Goal: Task Accomplishment & Management: Manage account settings

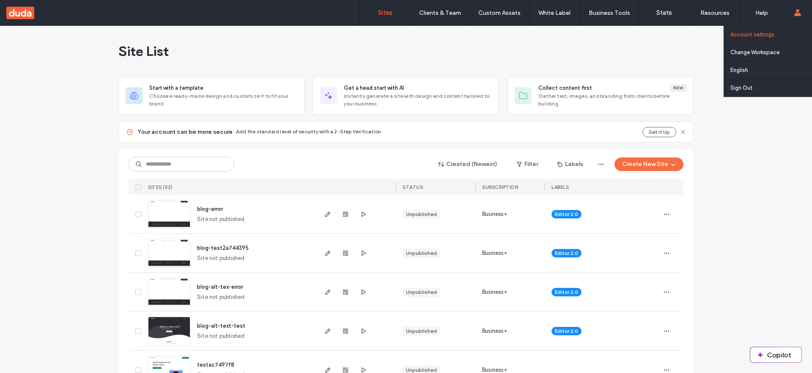
click at [774, 33] on link "Account settings" at bounding box center [771, 34] width 82 height 17
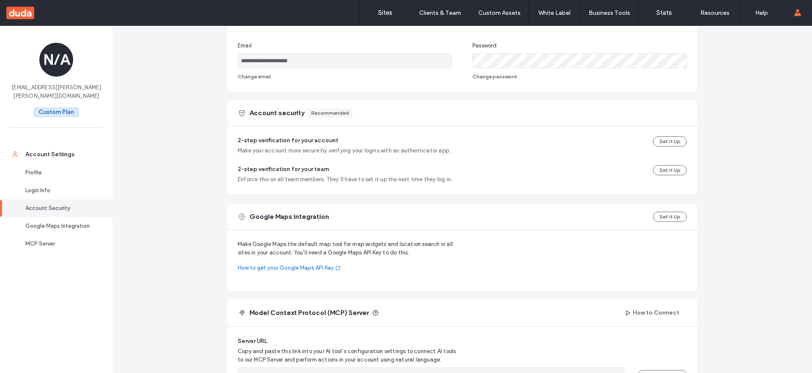
scroll to position [198, 0]
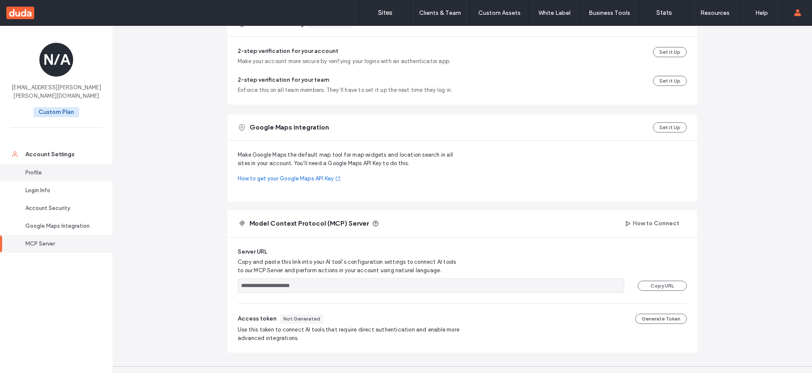
click at [20, 164] on link "Profile" at bounding box center [56, 173] width 113 height 18
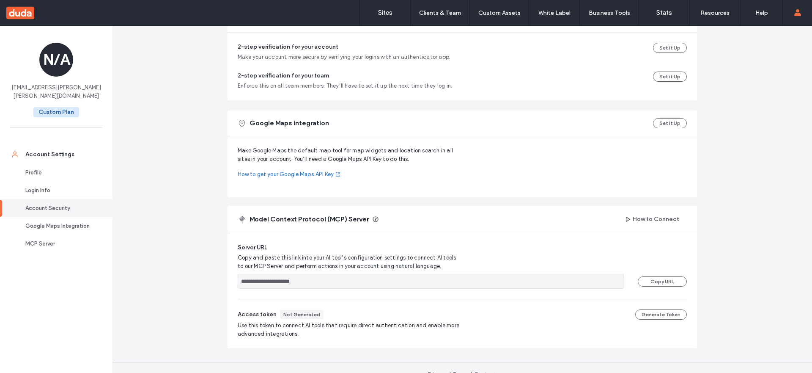
scroll to position [286, 0]
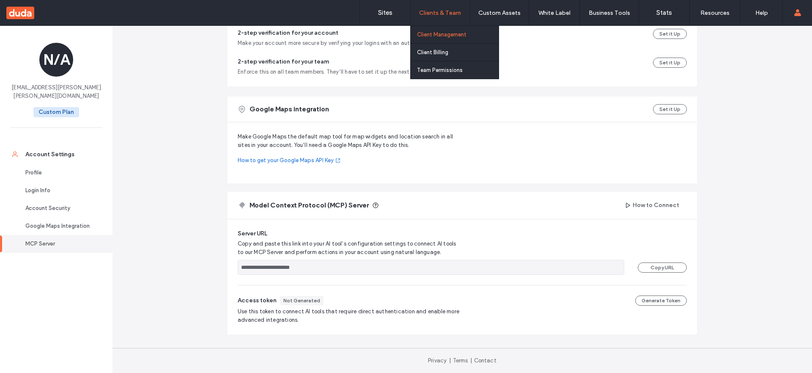
click at [439, 33] on label "Client Management" at bounding box center [441, 34] width 49 height 6
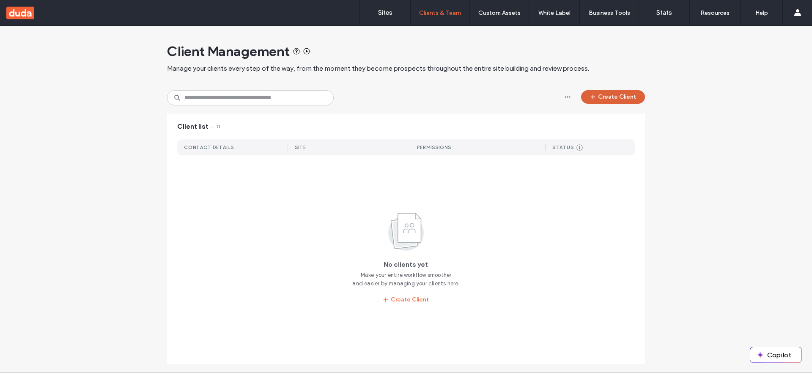
click at [601, 95] on button "Create Client" at bounding box center [613, 97] width 64 height 14
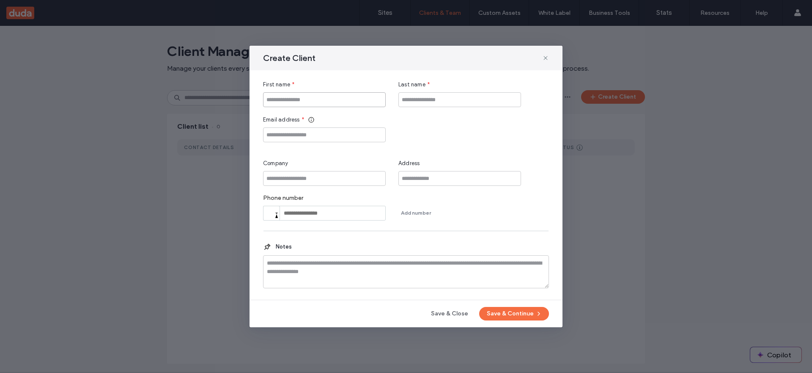
click at [320, 99] on input "First name" at bounding box center [324, 99] width 123 height 15
drag, startPoint x: 288, startPoint y: 97, endPoint x: 240, endPoint y: 101, distance: 48.4
click at [240, 101] on div "Create Client First name * **** Last name * Email address * Company Address Pho…" at bounding box center [406, 186] width 812 height 373
type input "******"
click at [408, 100] on input "Last name" at bounding box center [459, 99] width 123 height 15
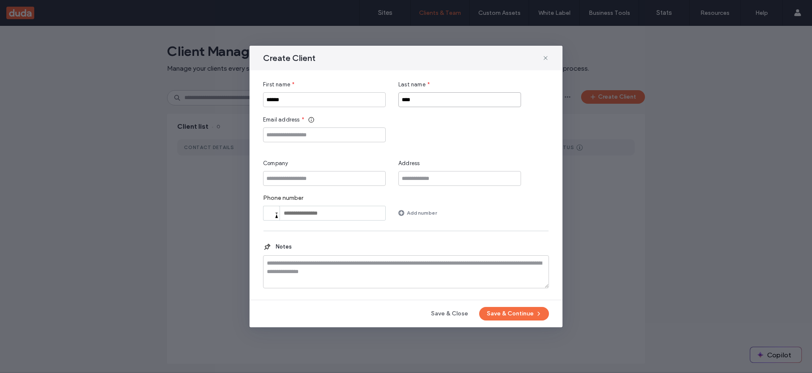
type input "****"
click at [323, 134] on input "Email address" at bounding box center [324, 134] width 123 height 15
type input "**********"
click at [525, 312] on button "Save & Continue" at bounding box center [514, 314] width 70 height 14
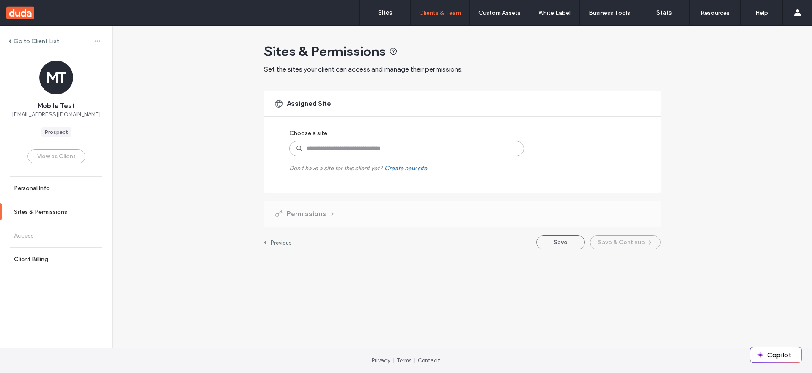
click at [366, 149] on input at bounding box center [406, 148] width 235 height 15
paste input "**********"
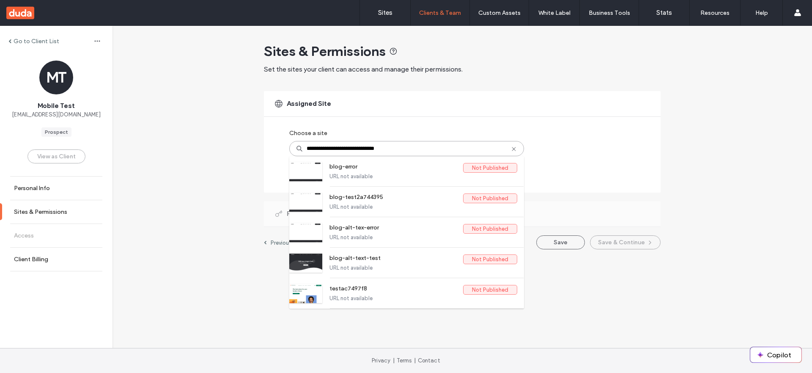
type input "**********"
click at [440, 139] on div "**********" at bounding box center [397, 148] width 216 height 47
click at [442, 148] on input "**********" at bounding box center [406, 148] width 235 height 15
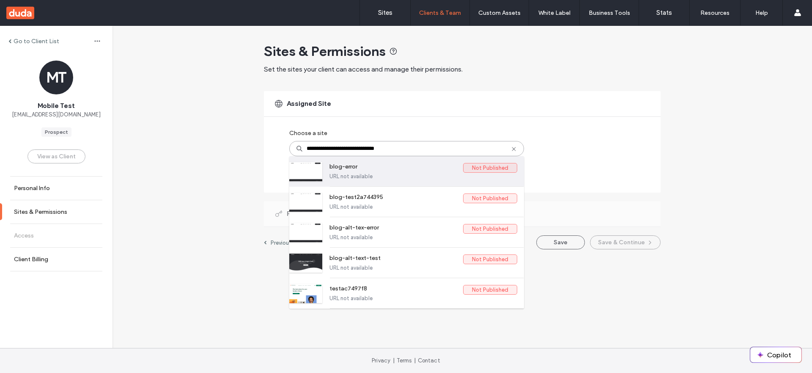
click at [398, 164] on label "blog-error" at bounding box center [397, 168] width 134 height 10
click at [387, 169] on label "blog-error" at bounding box center [397, 168] width 134 height 10
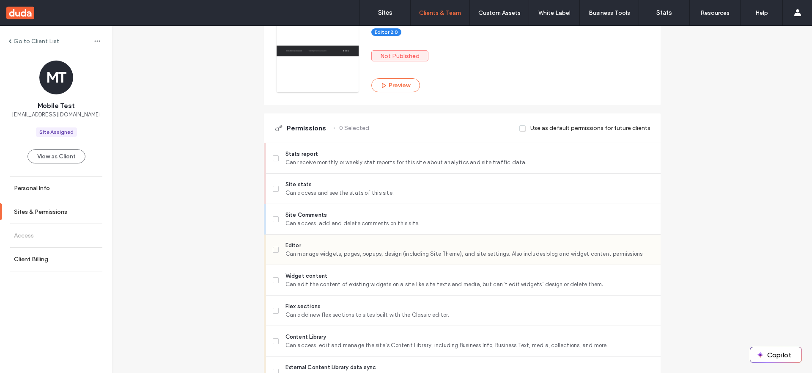
scroll to position [146, 0]
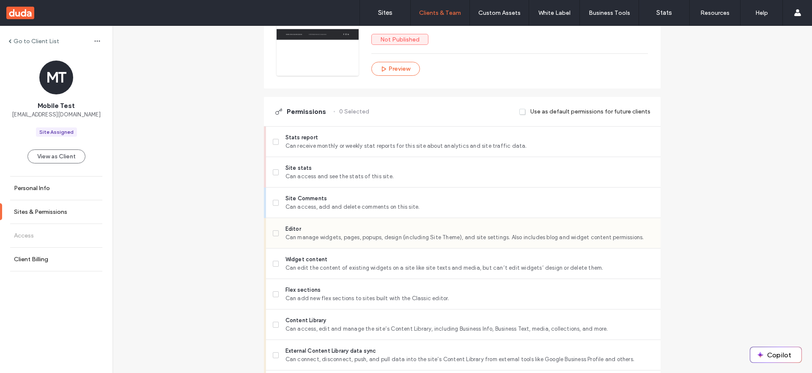
click at [280, 237] on label "Editor Can manage widgets, pages, popups, design (including Site Theme), and si…" at bounding box center [463, 233] width 381 height 17
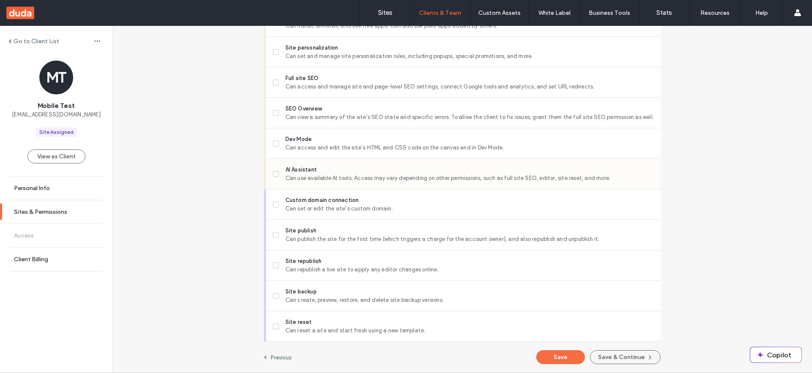
scroll to position [717, 0]
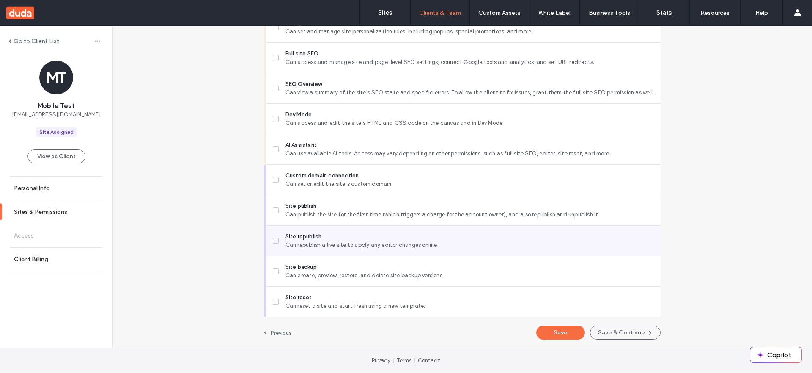
click at [273, 235] on label "Site republish Can republish a live site to apply any editor changes online." at bounding box center [463, 240] width 381 height 17
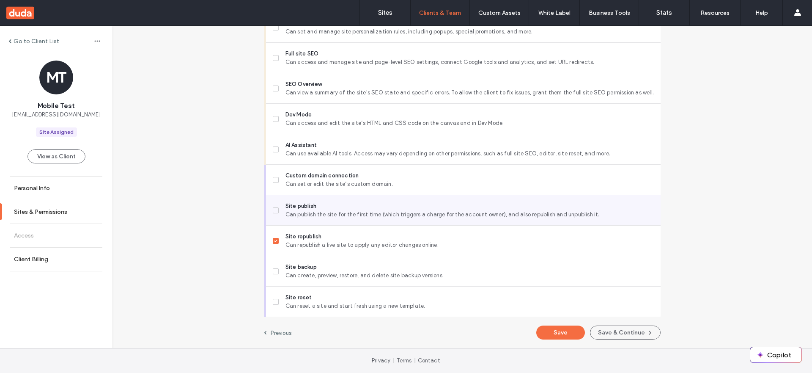
click at [275, 214] on label "Site publish Can publish the site for the first time (which triggers a charge f…" at bounding box center [463, 210] width 381 height 17
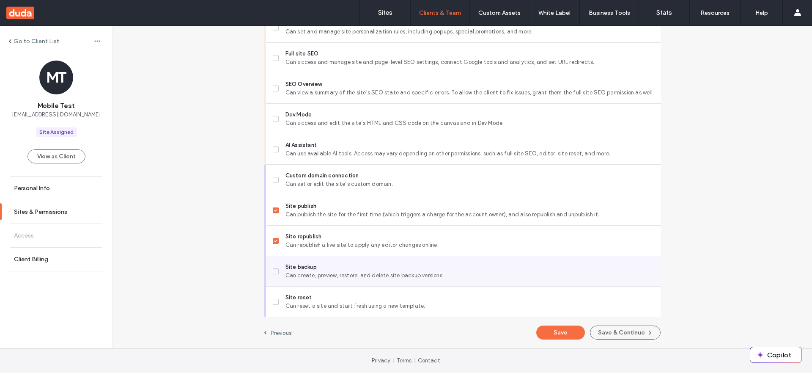
click at [273, 272] on span at bounding box center [276, 271] width 6 height 6
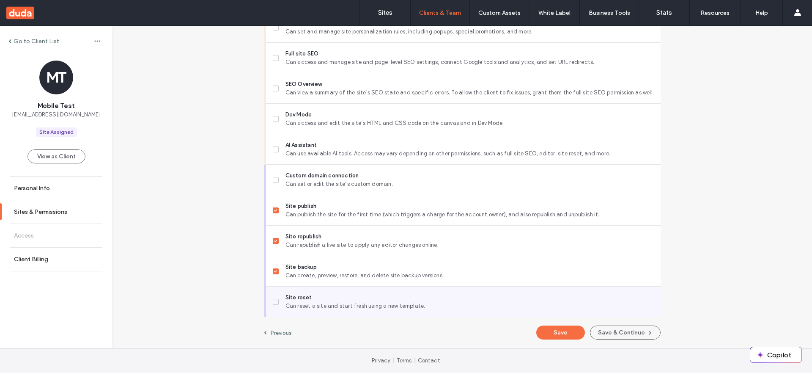
click at [274, 301] on icon at bounding box center [275, 301] width 3 height 3
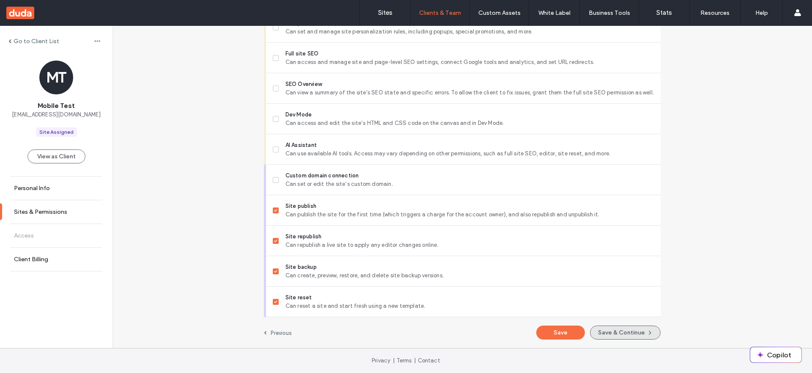
click at [612, 330] on button "Save & Continue" at bounding box center [625, 332] width 71 height 14
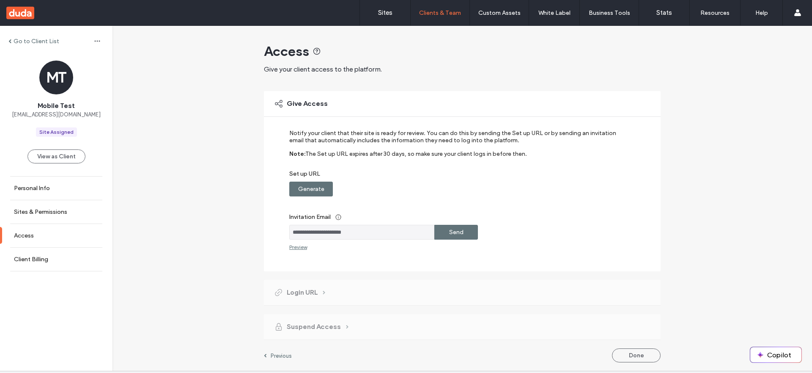
click at [298, 186] on label "Generate" at bounding box center [311, 189] width 26 height 16
click at [467, 189] on div "Copy" at bounding box center [456, 188] width 44 height 15
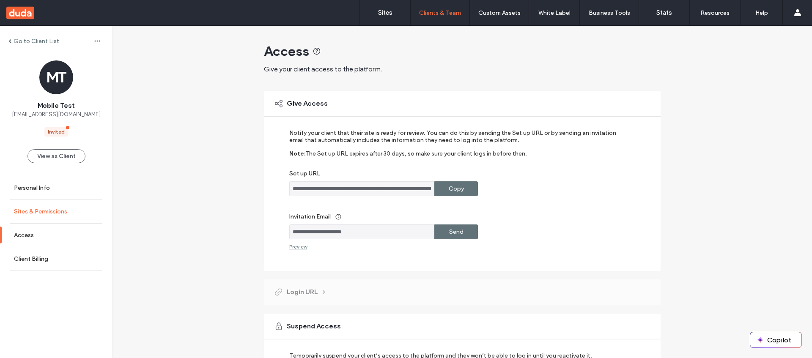
click at [32, 214] on label "Sites & Permissions" at bounding box center [40, 211] width 53 height 7
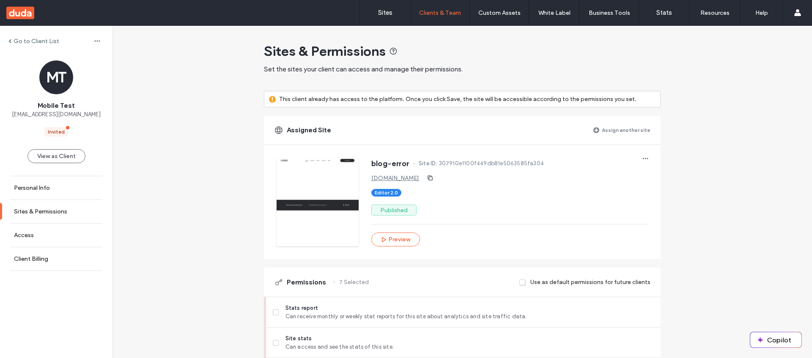
click at [627, 129] on label "Assign another site" at bounding box center [626, 130] width 49 height 15
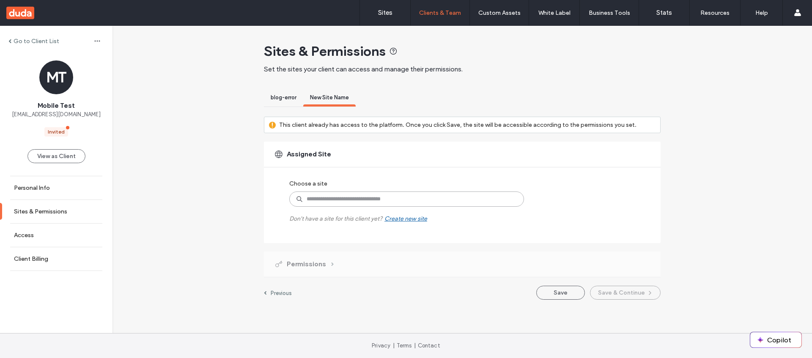
click at [418, 198] on input at bounding box center [406, 199] width 235 height 15
paste input "**********"
type input "**********"
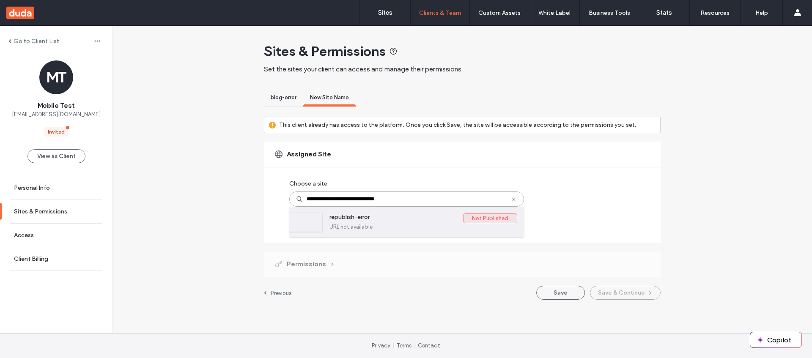
click at [391, 222] on label "republish-error" at bounding box center [397, 219] width 134 height 10
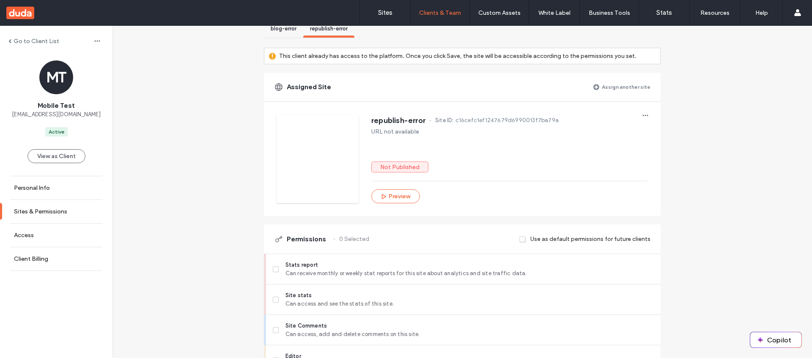
scroll to position [76, 0]
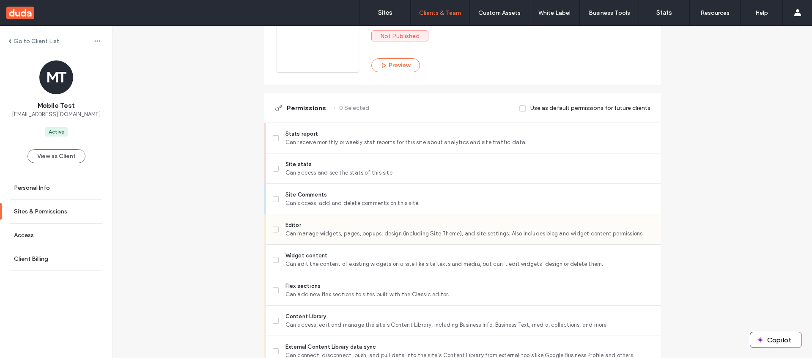
click at [286, 227] on span "Editor" at bounding box center [470, 225] width 368 height 8
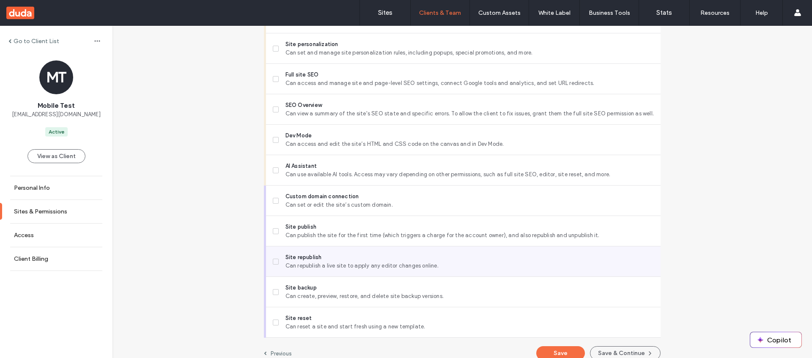
scroll to position [769, 0]
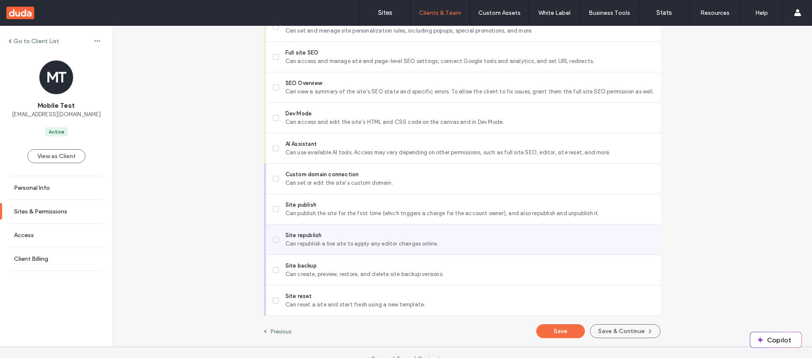
click at [286, 240] on span "Can republish a live site to apply any editor changes online." at bounding box center [470, 244] width 368 height 8
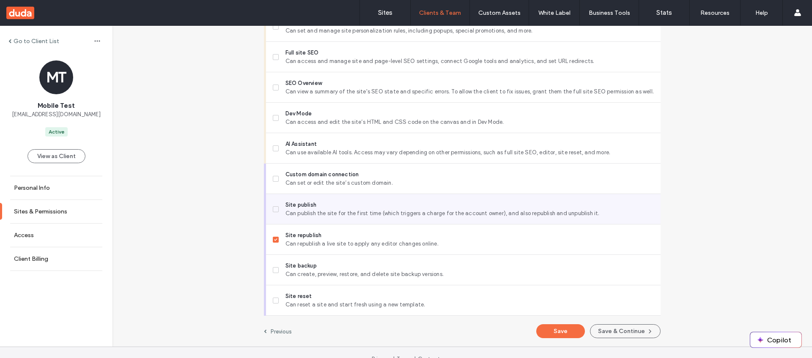
click at [286, 210] on span "Can publish the site for the first time (which triggers a charge for the accoun…" at bounding box center [470, 213] width 368 height 8
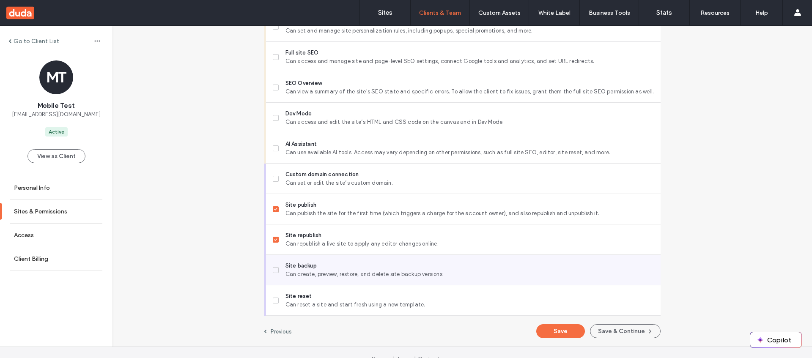
click at [286, 268] on span "Site backup" at bounding box center [470, 266] width 368 height 8
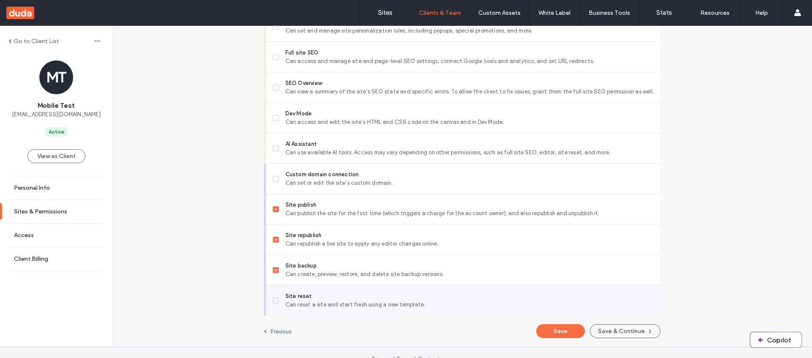
click at [286, 299] on span "Site reset" at bounding box center [470, 296] width 368 height 8
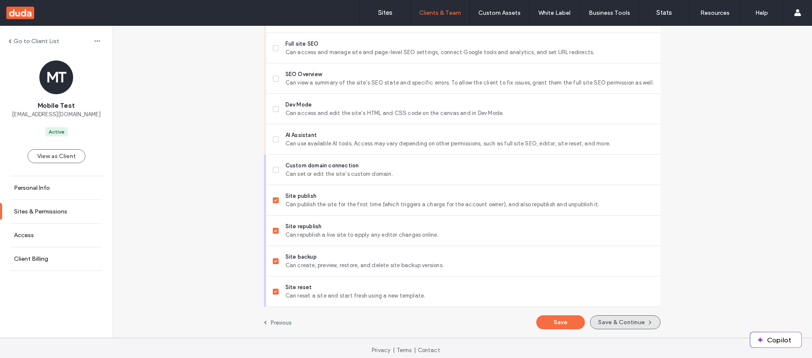
scroll to position [782, 0]
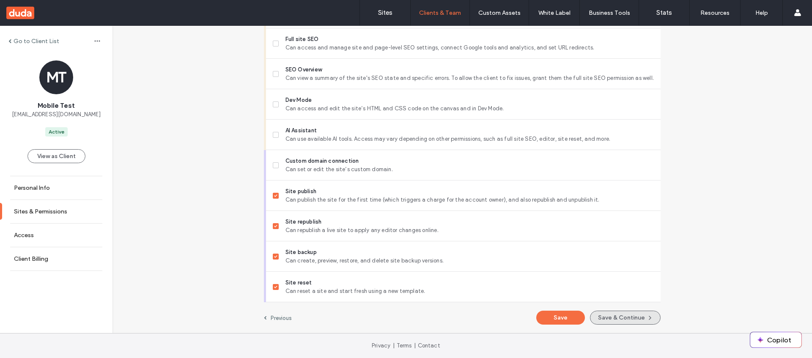
click at [629, 320] on button "Save & Continue" at bounding box center [625, 318] width 71 height 14
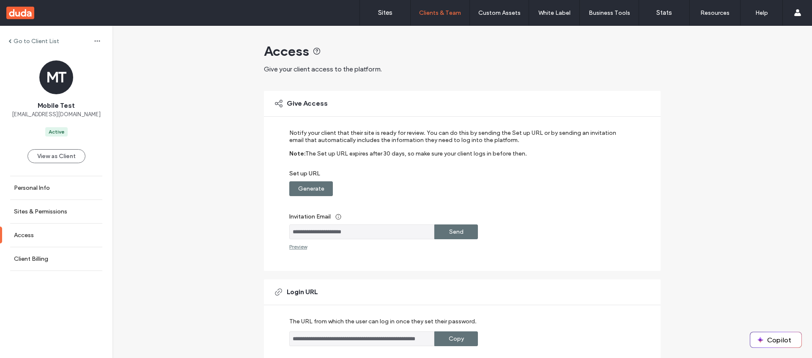
click at [301, 192] on label "Generate" at bounding box center [311, 189] width 26 height 16
click at [445, 192] on div "Copy" at bounding box center [456, 188] width 44 height 15
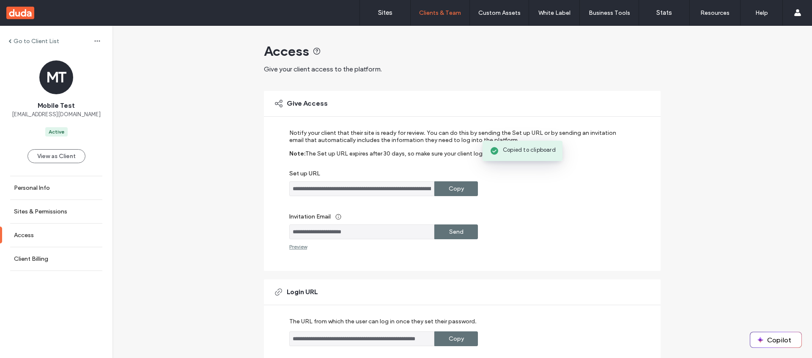
scroll to position [151, 0]
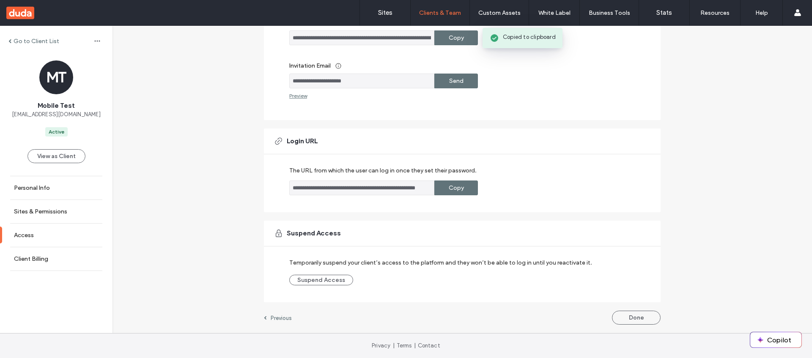
click at [614, 310] on div "**********" at bounding box center [462, 104] width 397 height 459
click at [626, 317] on button "Done" at bounding box center [636, 318] width 49 height 14
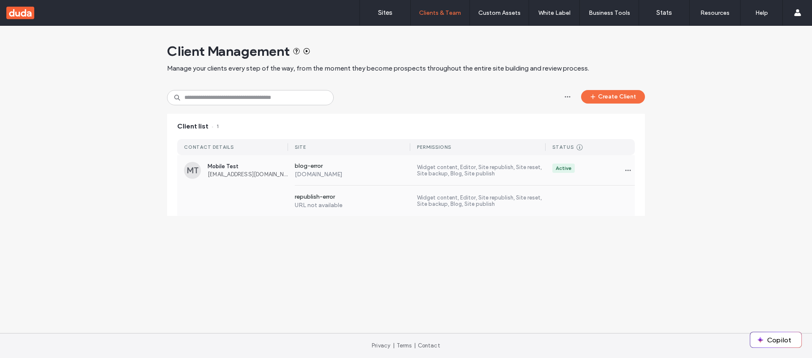
click at [358, 165] on label "blog-error" at bounding box center [353, 166] width 116 height 8
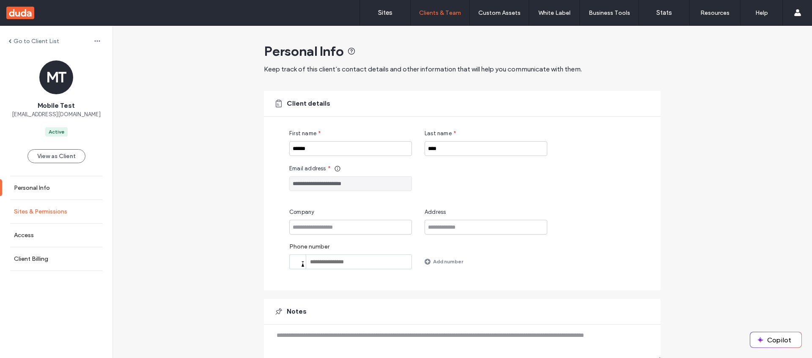
click at [70, 210] on link "Sites & Permissions" at bounding box center [56, 211] width 113 height 23
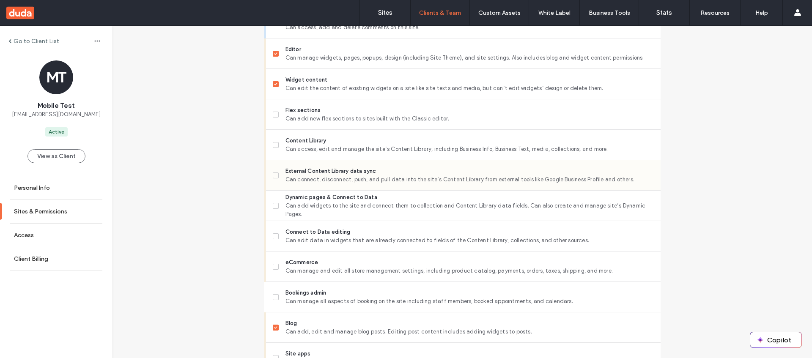
scroll to position [374, 0]
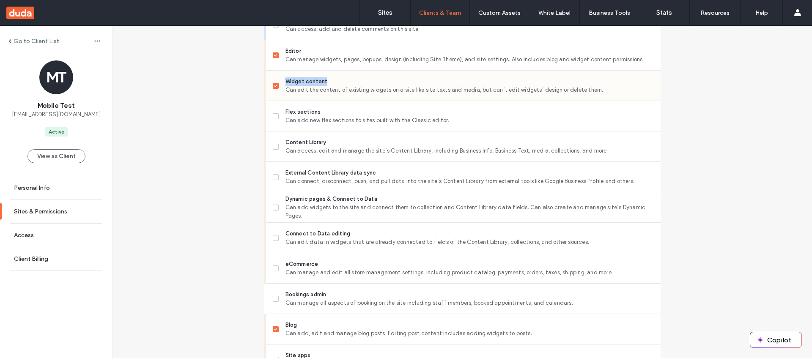
drag, startPoint x: 337, startPoint y: 78, endPoint x: 277, endPoint y: 74, distance: 59.8
click at [281, 78] on label "Widget content Can edit the content of existing widgets on a site like site tex…" at bounding box center [463, 85] width 381 height 17
click at [273, 53] on span at bounding box center [276, 55] width 6 height 6
click at [273, 83] on span at bounding box center [276, 86] width 6 height 6
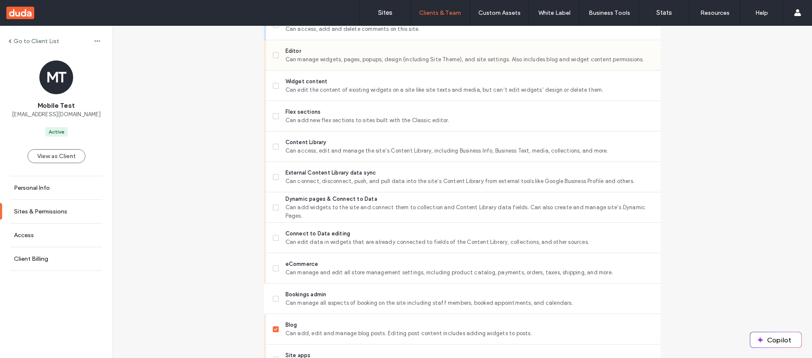
click at [274, 54] on icon at bounding box center [275, 55] width 3 height 3
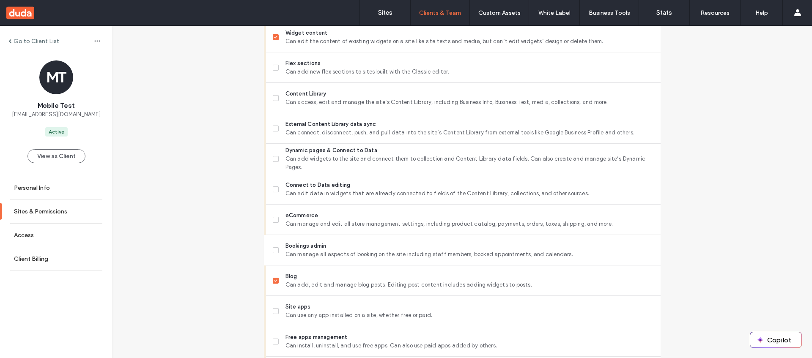
scroll to position [417, 0]
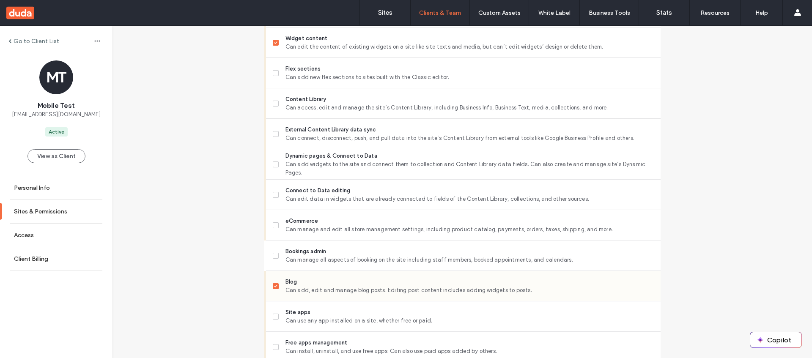
click at [273, 288] on span at bounding box center [276, 286] width 6 height 6
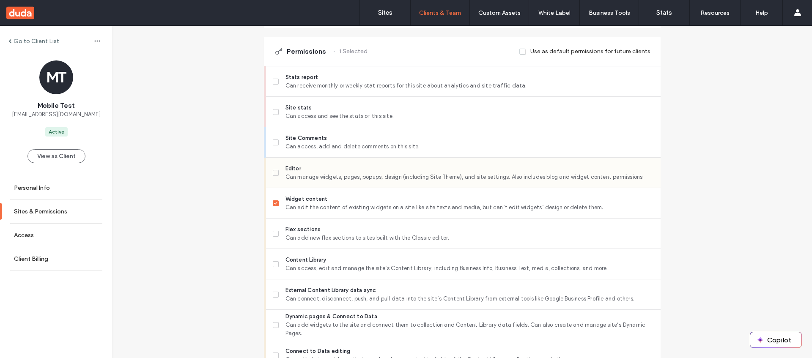
scroll to position [250, 0]
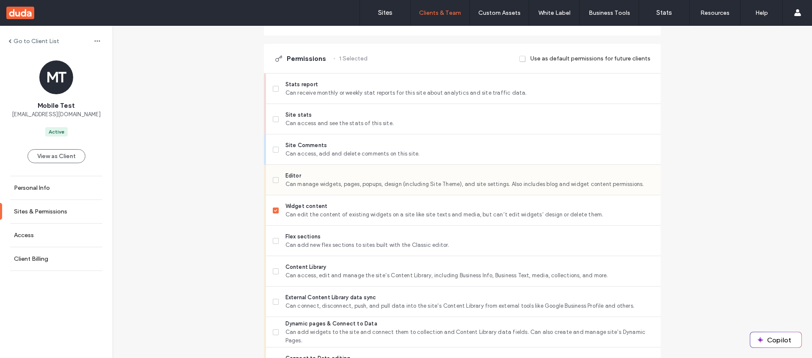
click at [273, 181] on span at bounding box center [276, 180] width 6 height 6
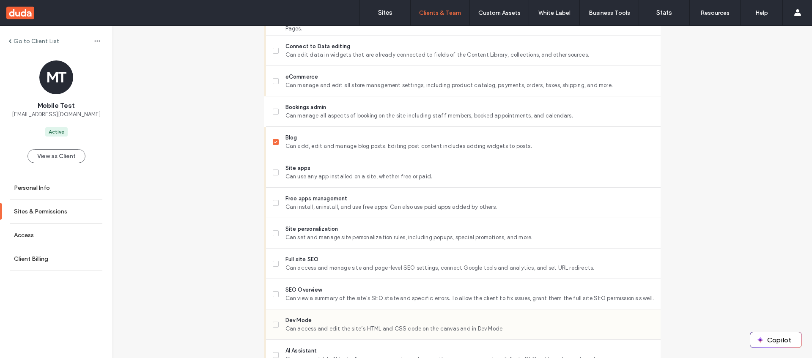
scroll to position [782, 0]
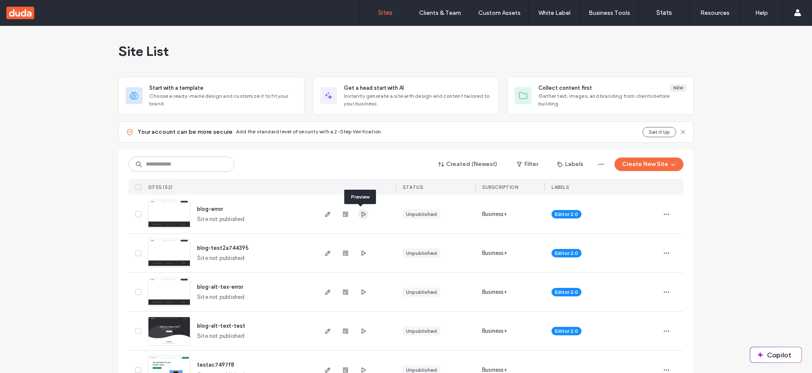
click at [362, 214] on use "button" at bounding box center [364, 213] width 4 height 5
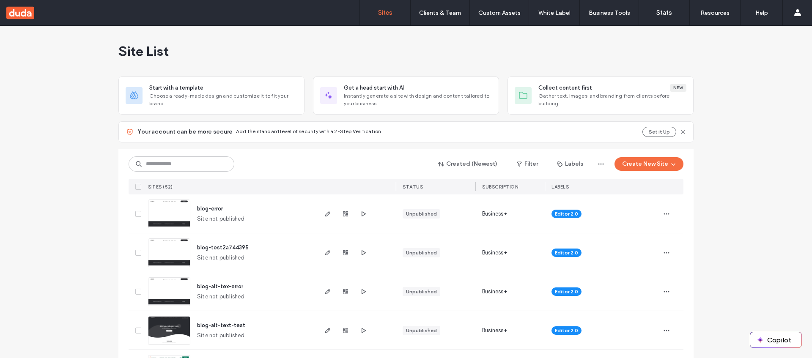
click at [163, 210] on img at bounding box center [168, 229] width 41 height 58
click at [364, 215] on span "button" at bounding box center [363, 214] width 10 height 10
click at [360, 215] on icon "button" at bounding box center [363, 214] width 7 height 7
click at [662, 161] on button "Create New Site" at bounding box center [649, 164] width 69 height 14
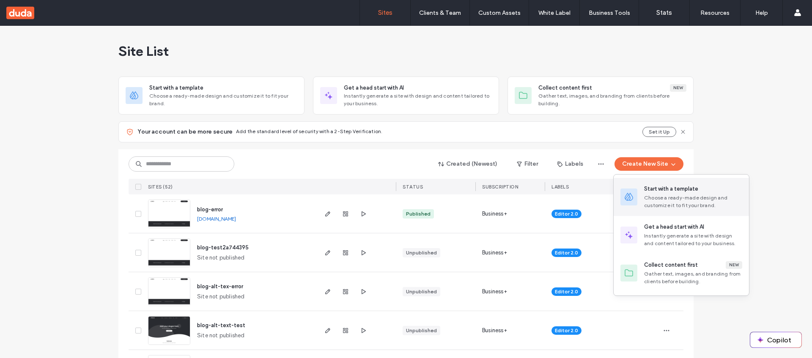
click at [682, 192] on div "Start with a template" at bounding box center [671, 189] width 54 height 8
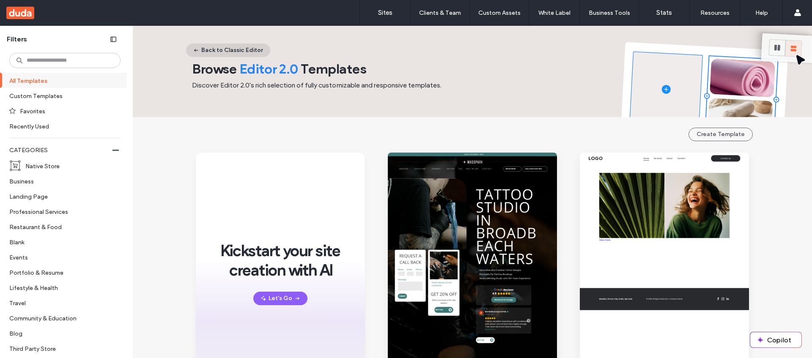
click at [246, 53] on button "Back to Classic Editor" at bounding box center [228, 51] width 84 height 14
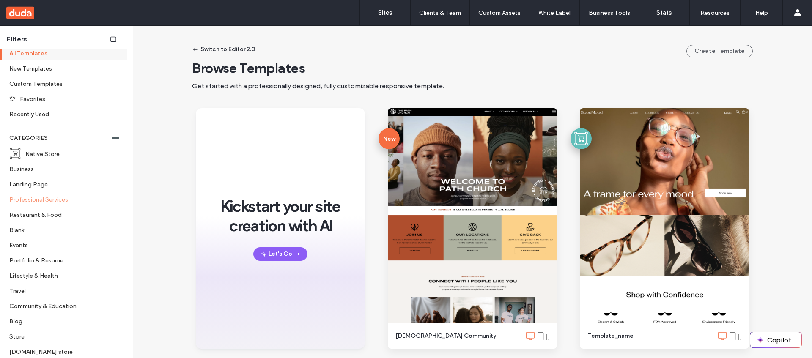
scroll to position [167, 0]
click at [26, 230] on label "Blank" at bounding box center [61, 228] width 104 height 15
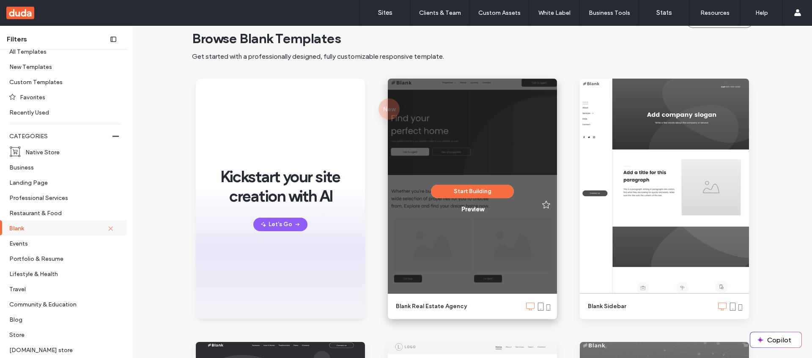
scroll to position [55, 0]
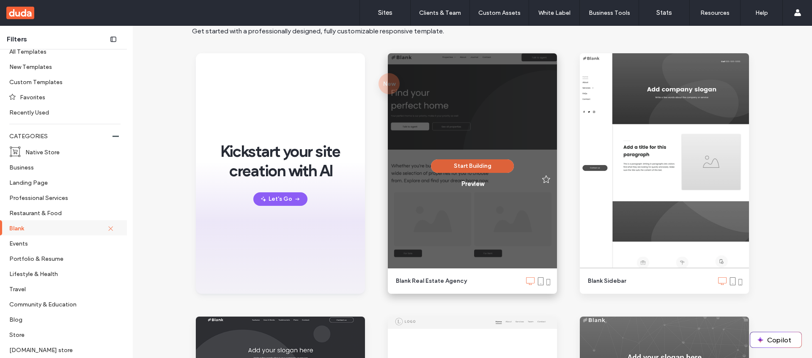
click at [461, 167] on button "Start Building" at bounding box center [472, 166] width 83 height 14
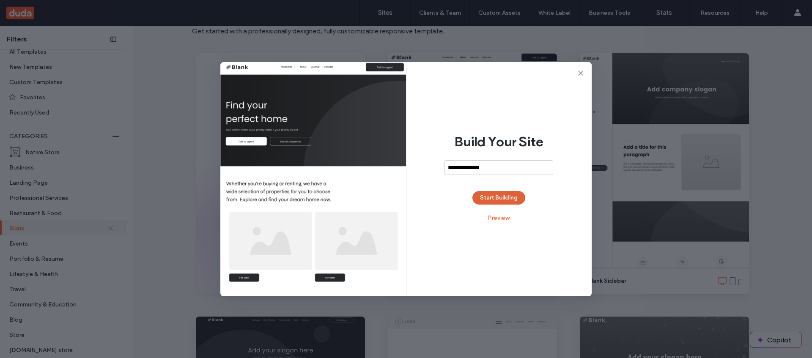
type input "**********"
click at [508, 200] on button "Start Building" at bounding box center [498, 198] width 53 height 14
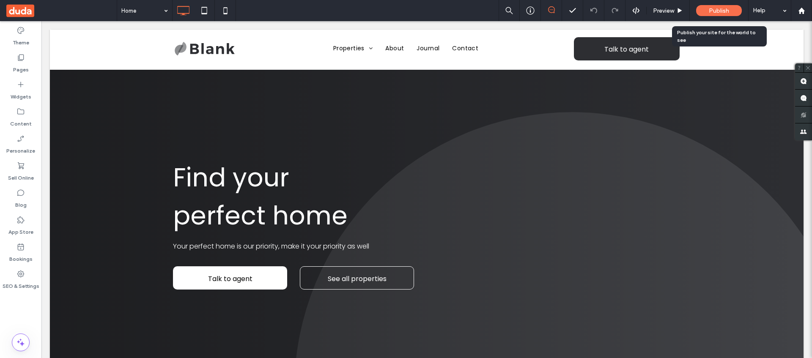
click at [720, 14] on div "Publish" at bounding box center [719, 10] width 46 height 11
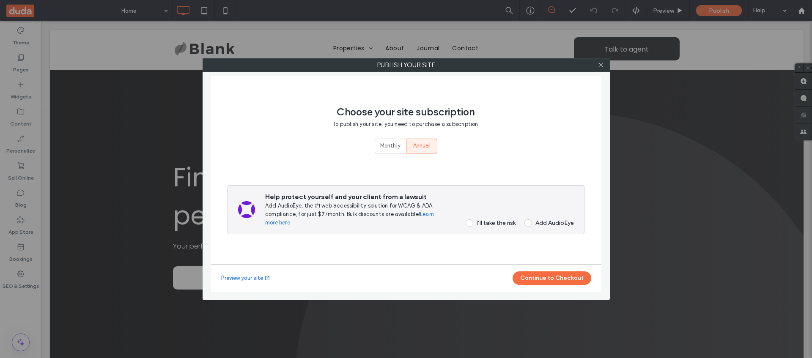
click at [483, 222] on div "I’ll take the risk" at bounding box center [496, 223] width 39 height 7
click at [548, 274] on button "Continue to Checkout" at bounding box center [552, 279] width 79 height 14
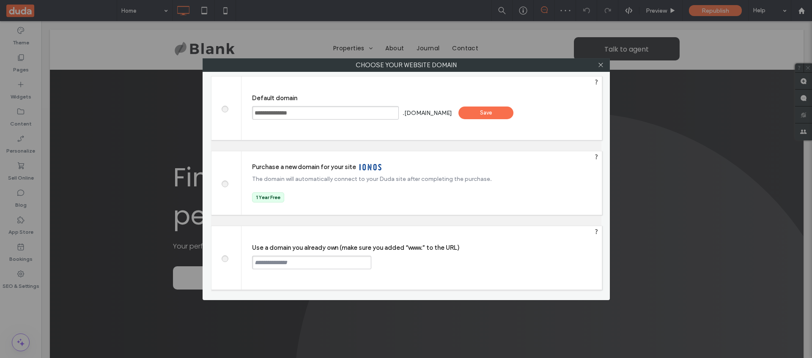
click at [506, 113] on div "Save" at bounding box center [486, 113] width 55 height 13
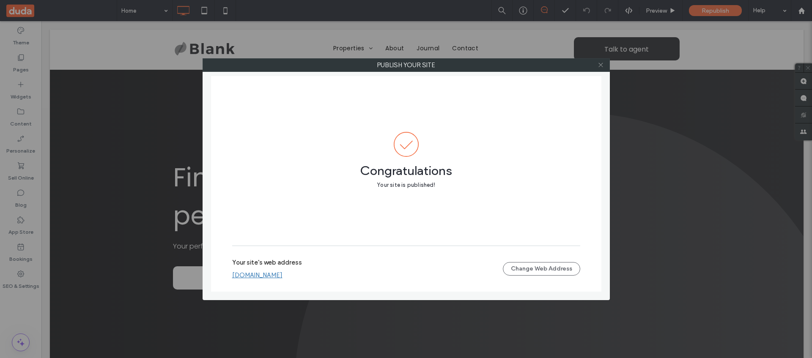
click at [603, 66] on icon at bounding box center [601, 65] width 6 height 6
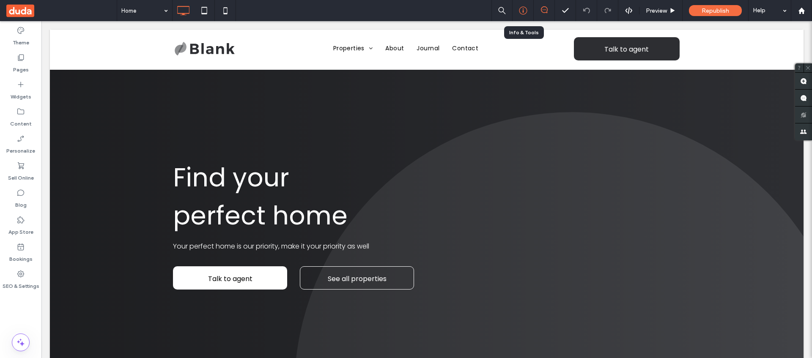
click at [517, 8] on div at bounding box center [523, 10] width 21 height 8
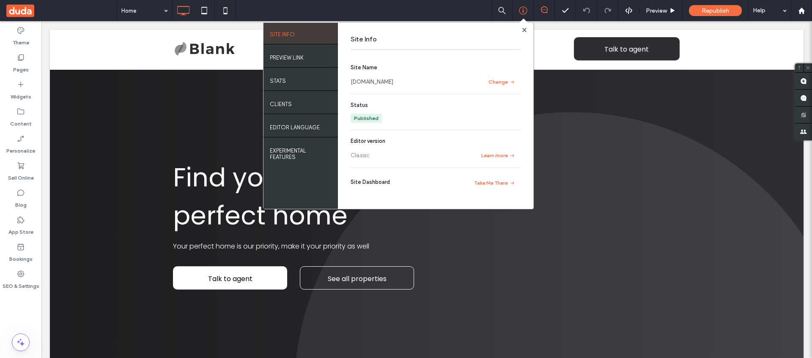
click at [527, 30] on div at bounding box center [524, 30] width 6 height 6
click at [524, 31] on icon at bounding box center [524, 30] width 4 height 4
